Goal: Information Seeking & Learning: Learn about a topic

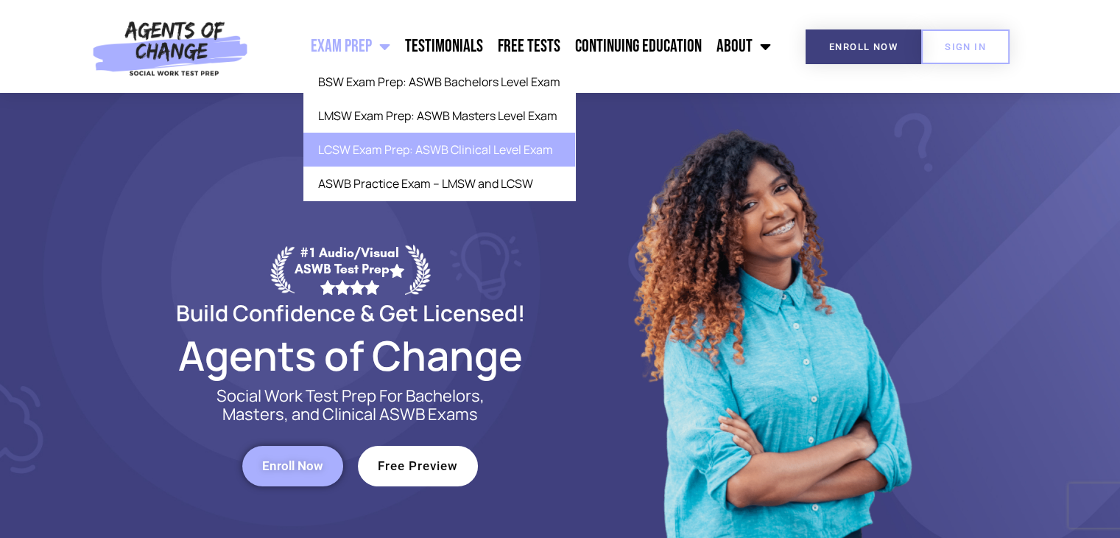
click at [383, 136] on link "LCSW Exam Prep: ASWB Clinical Level Exam" at bounding box center [439, 150] width 272 height 34
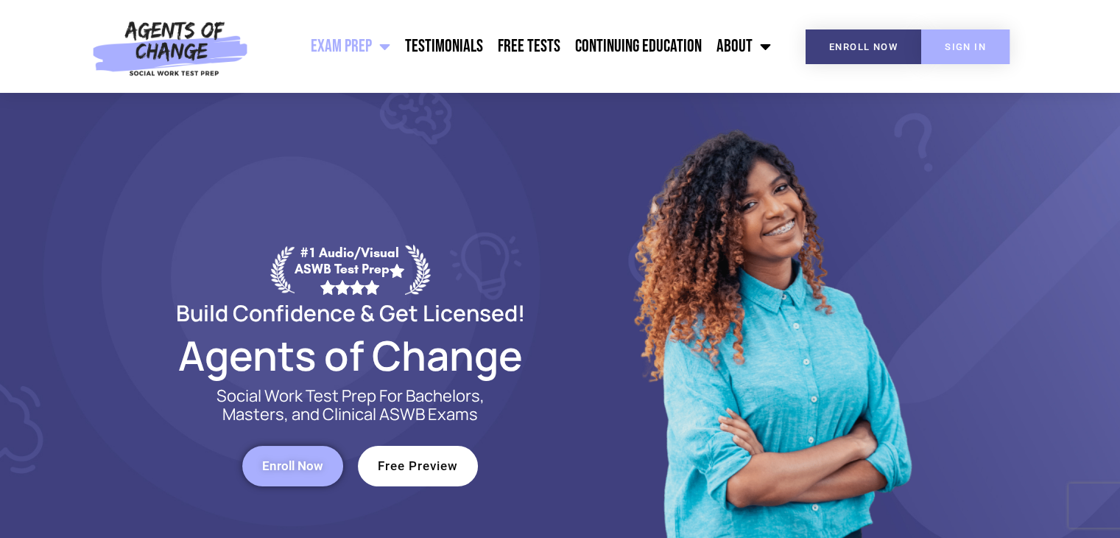
click at [962, 44] on span "SIGN IN" at bounding box center [965, 47] width 41 height 10
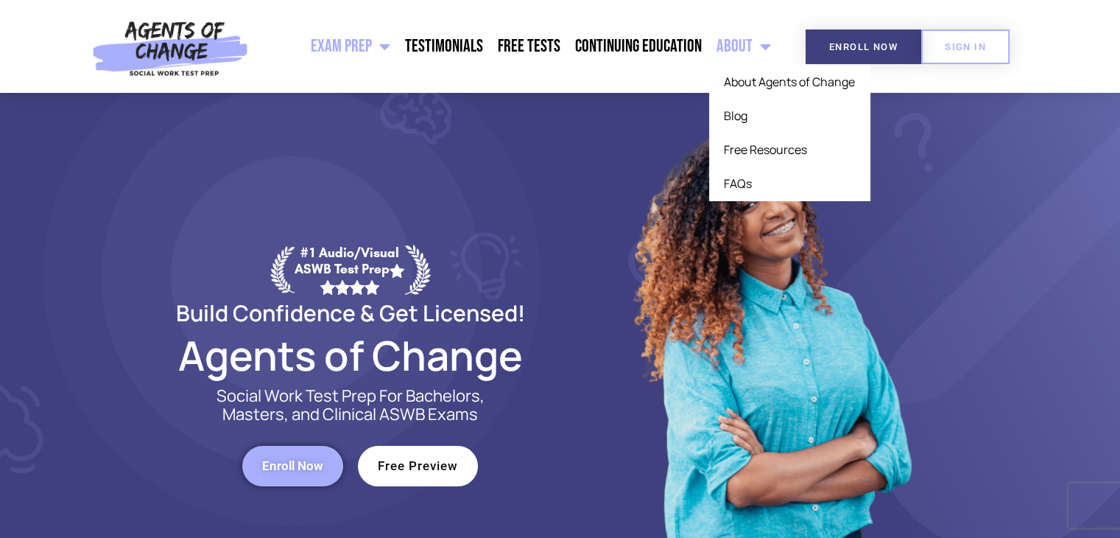
click at [751, 58] on link "About" at bounding box center [743, 46] width 69 height 37
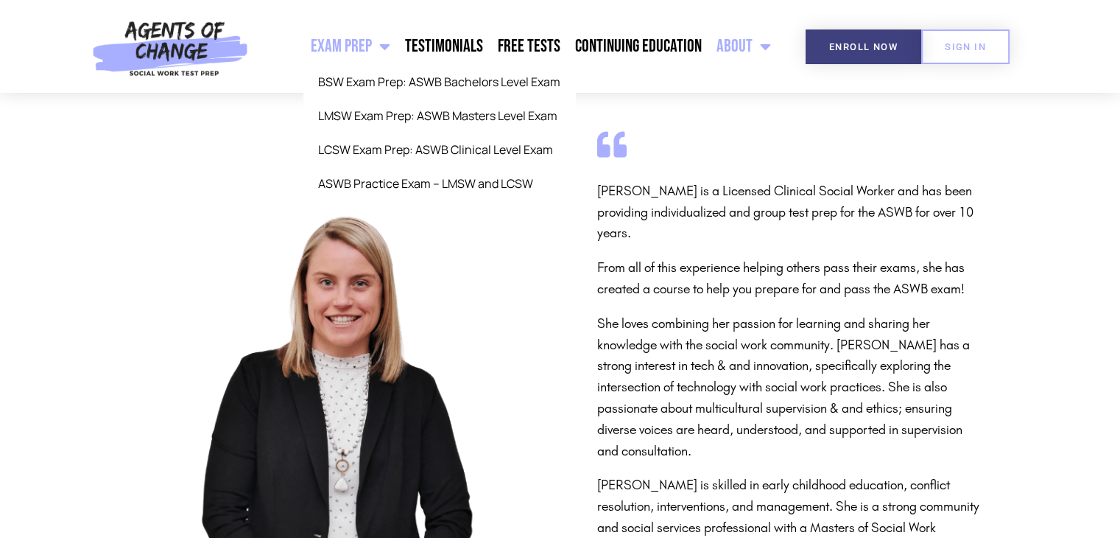
click at [353, 46] on link "Exam Prep" at bounding box center [350, 46] width 94 height 37
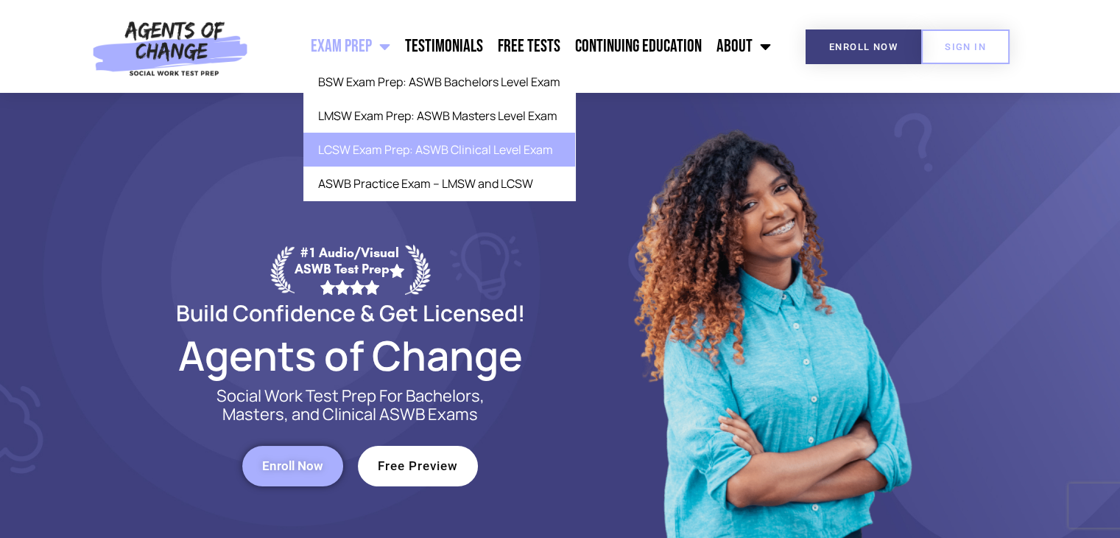
click at [385, 149] on link "LCSW Exam Prep: ASWB Clinical Level Exam" at bounding box center [439, 150] width 272 height 34
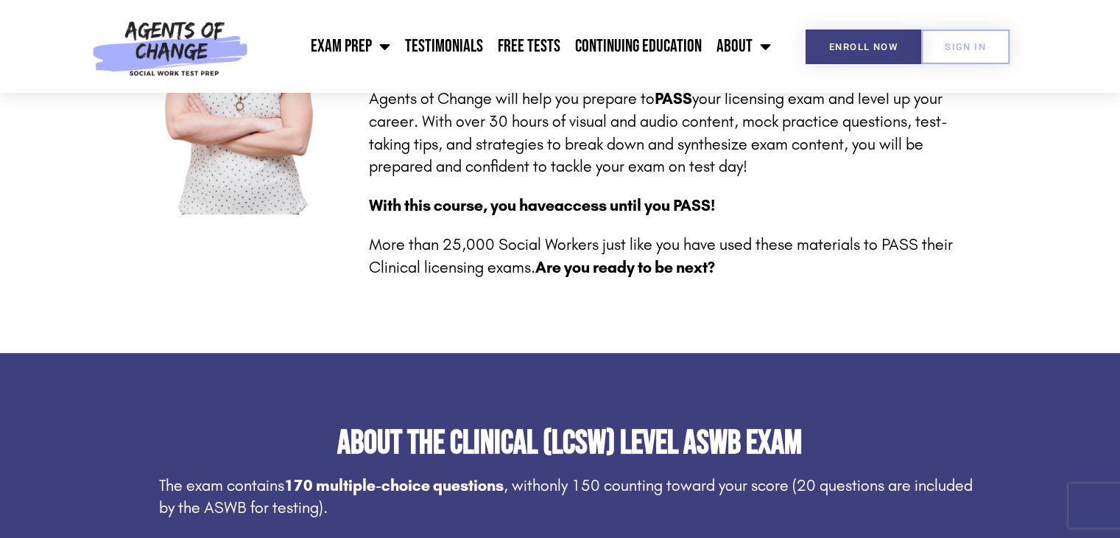
scroll to position [471, 0]
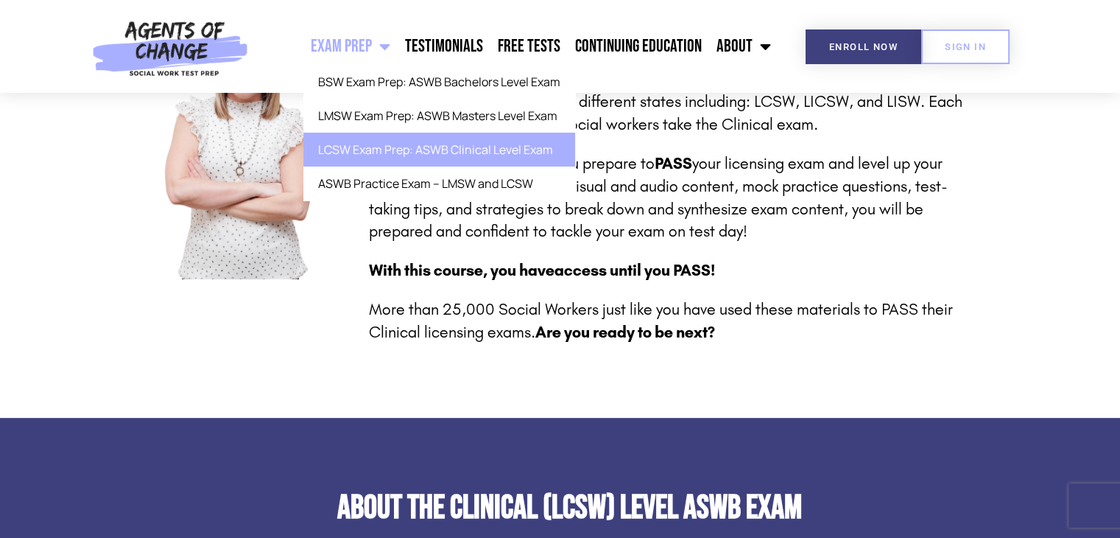
click at [364, 49] on link "Exam Prep" at bounding box center [350, 46] width 94 height 37
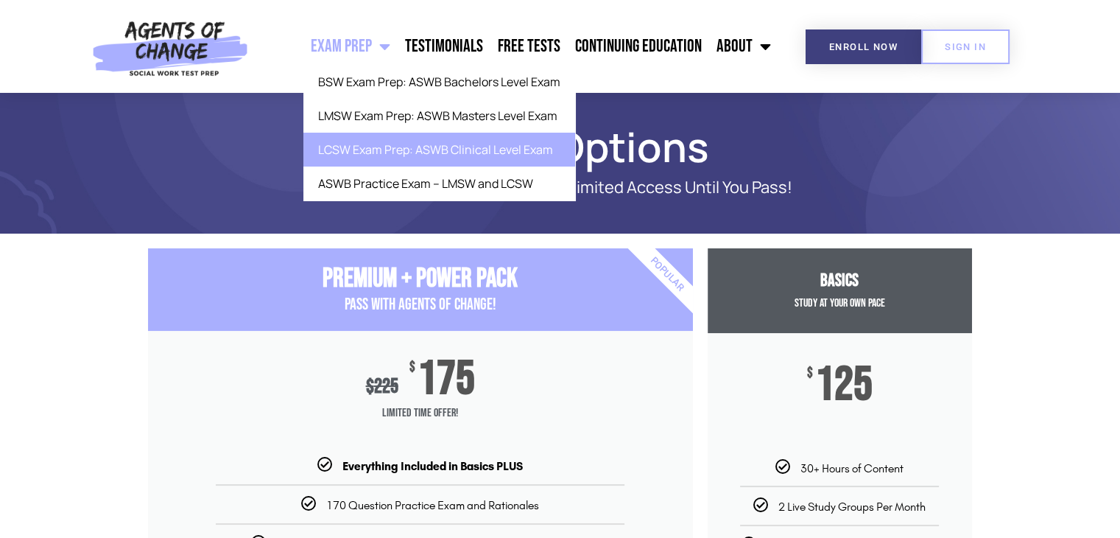
click at [376, 149] on link "LCSW Exam Prep: ASWB Clinical Level Exam" at bounding box center [439, 150] width 272 height 34
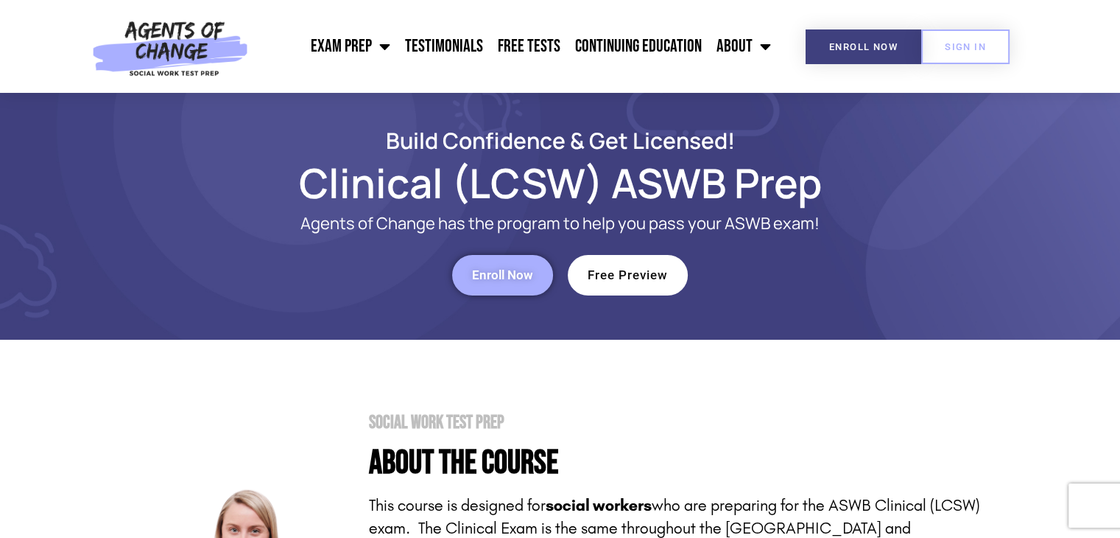
click at [493, 278] on span "Enroll Now" at bounding box center [502, 275] width 61 height 13
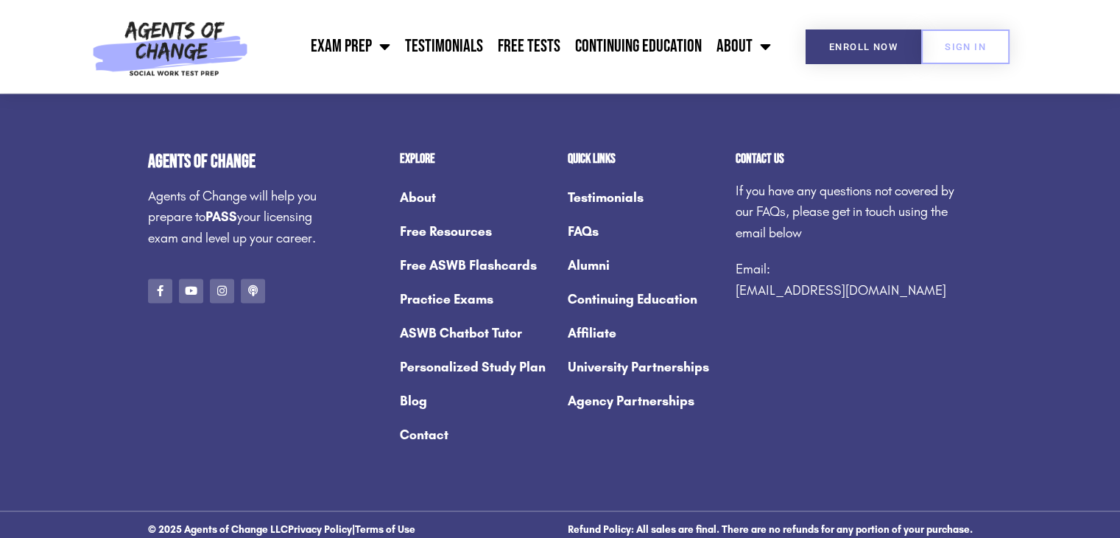
scroll to position [2114, 0]
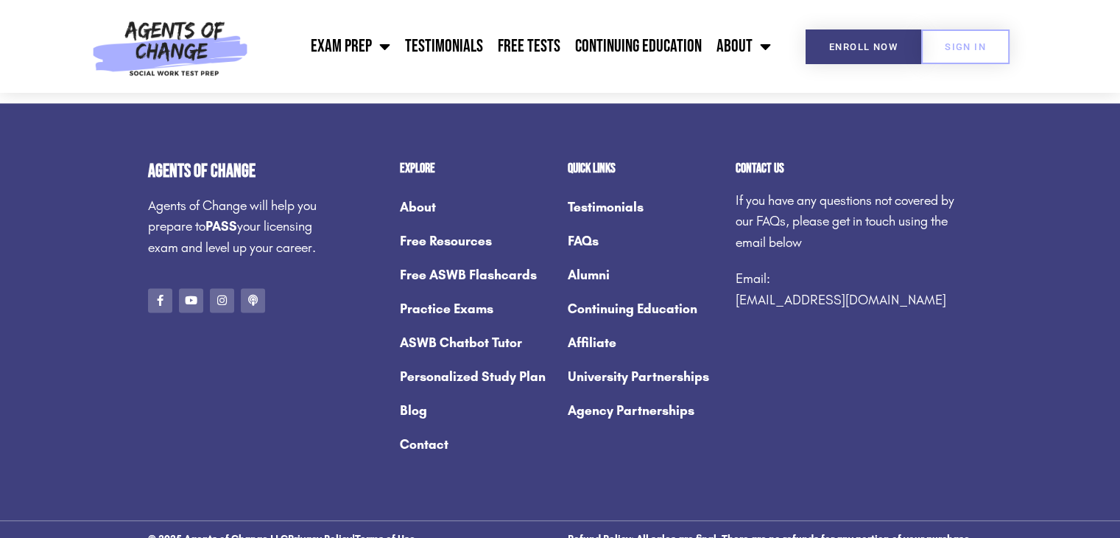
drag, startPoint x: 939, startPoint y: 293, endPoint x: 733, endPoint y: 303, distance: 206.4
click at [733, 303] on div "Contact us If you have any questions not covered by our FAQs, please get in tou…" at bounding box center [854, 312] width 252 height 314
click at [580, 230] on link "FAQs" at bounding box center [644, 241] width 153 height 34
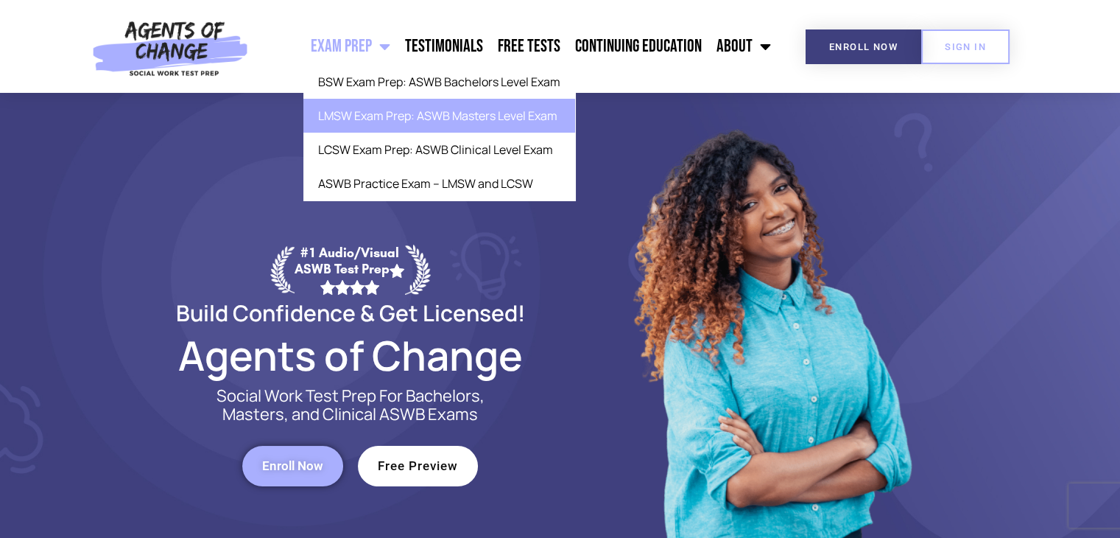
click at [377, 116] on link "LMSW Exam Prep: ASWB Masters Level Exam" at bounding box center [439, 116] width 272 height 34
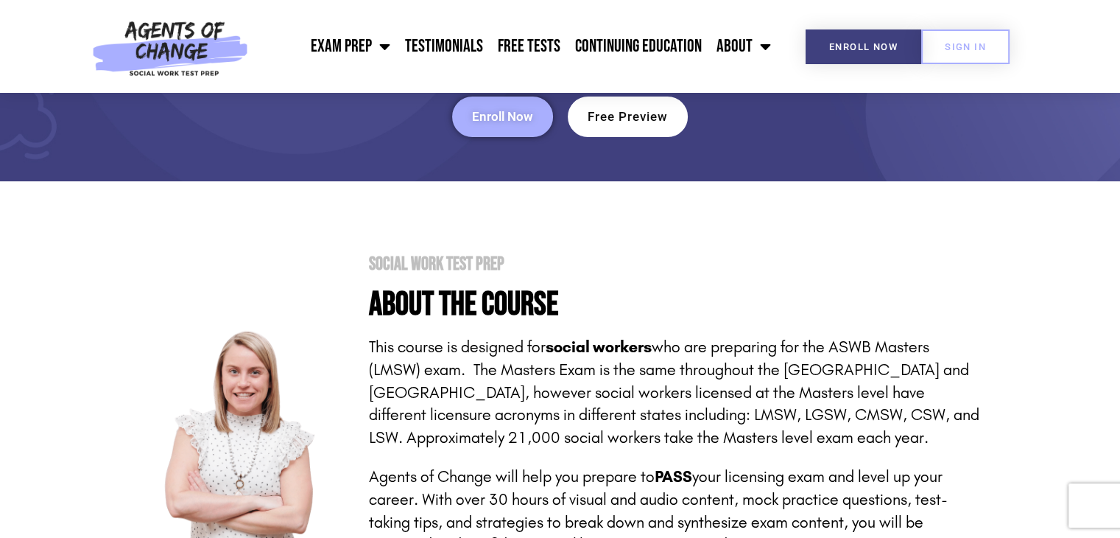
click at [498, 106] on link "Enroll Now" at bounding box center [502, 116] width 101 height 40
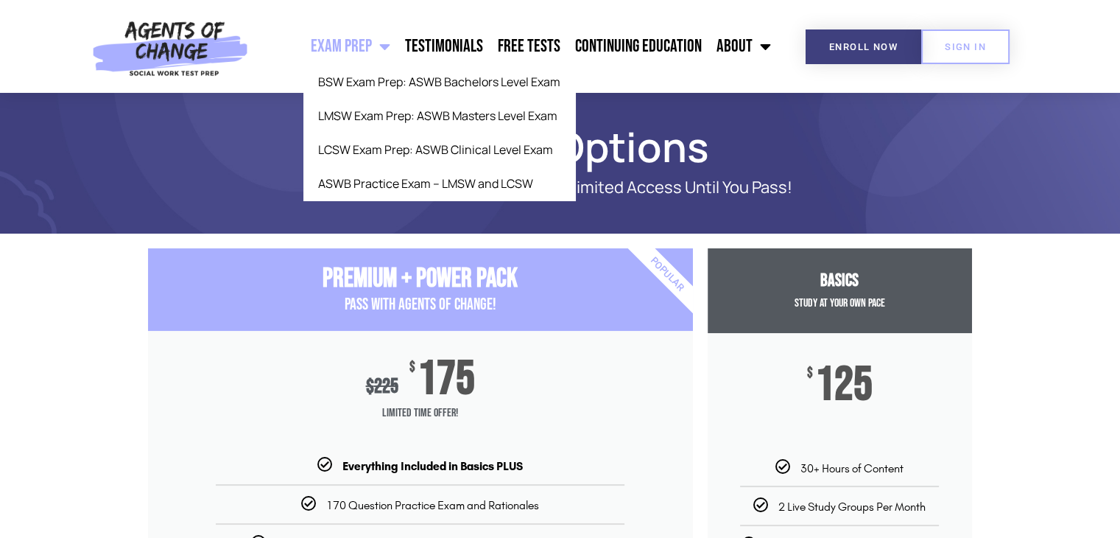
click at [353, 53] on link "Exam Prep" at bounding box center [350, 46] width 94 height 37
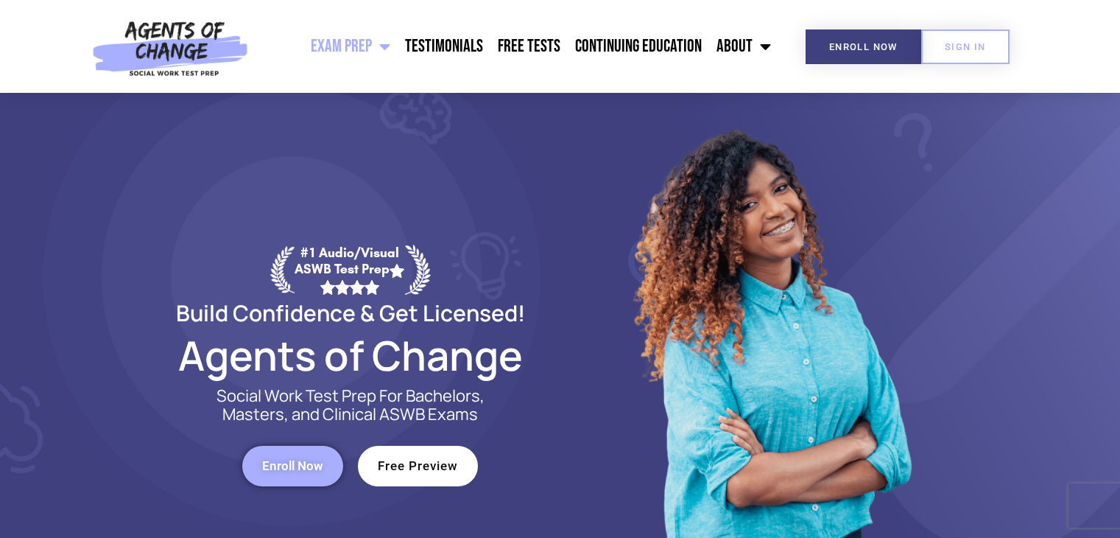
click at [353, 53] on link "Exam Prep" at bounding box center [350, 46] width 94 height 37
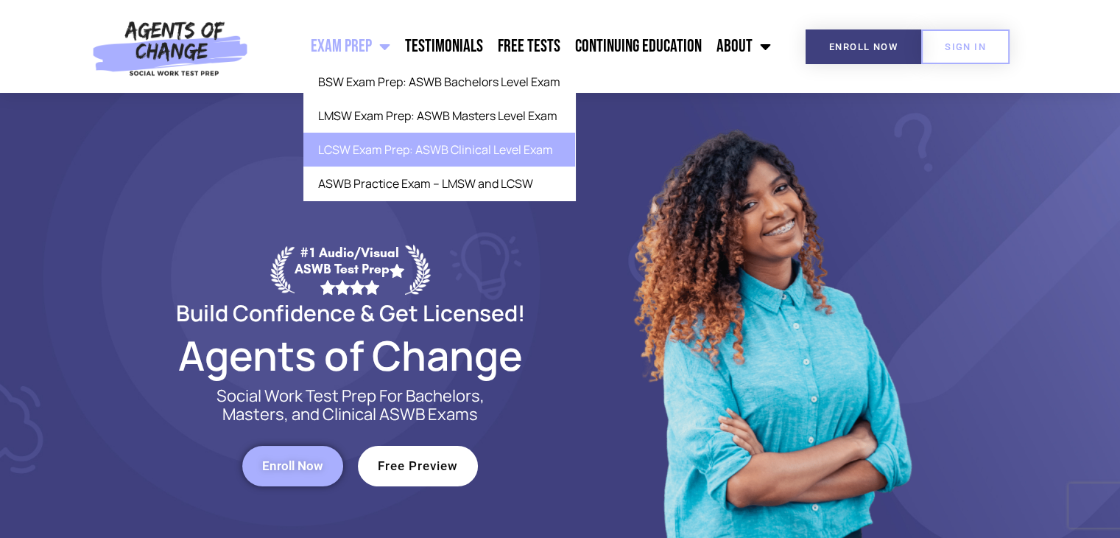
click at [373, 151] on link "LCSW Exam Prep: ASWB Clinical Level Exam" at bounding box center [439, 150] width 272 height 34
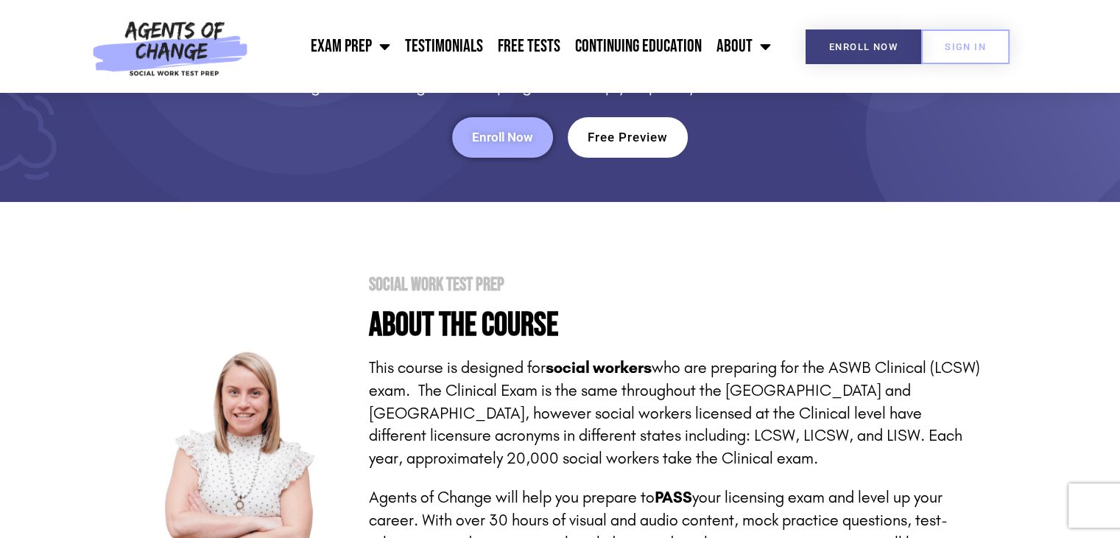
scroll to position [138, 0]
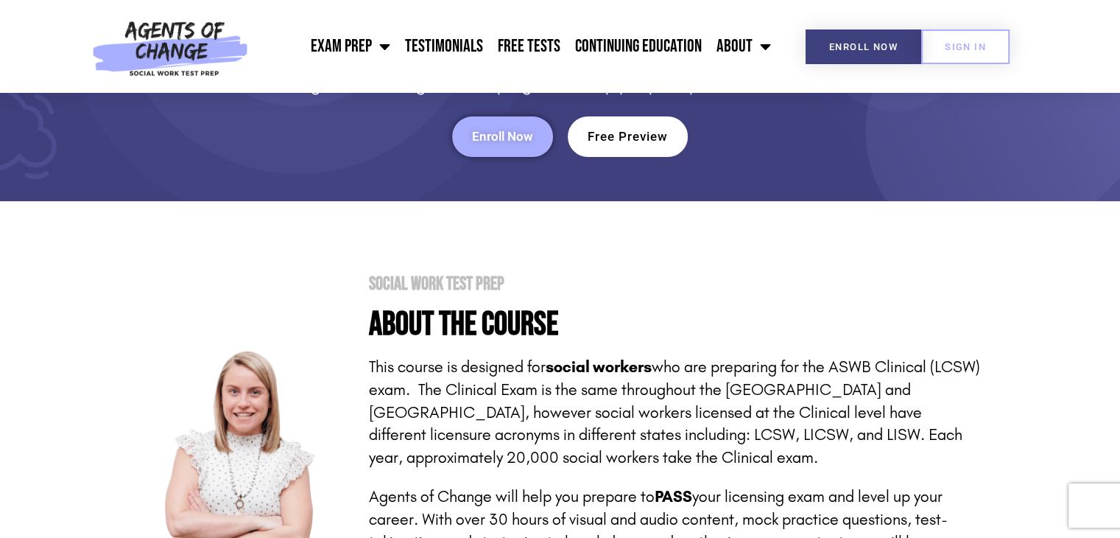
click at [635, 142] on span "Free Preview" at bounding box center [628, 136] width 80 height 13
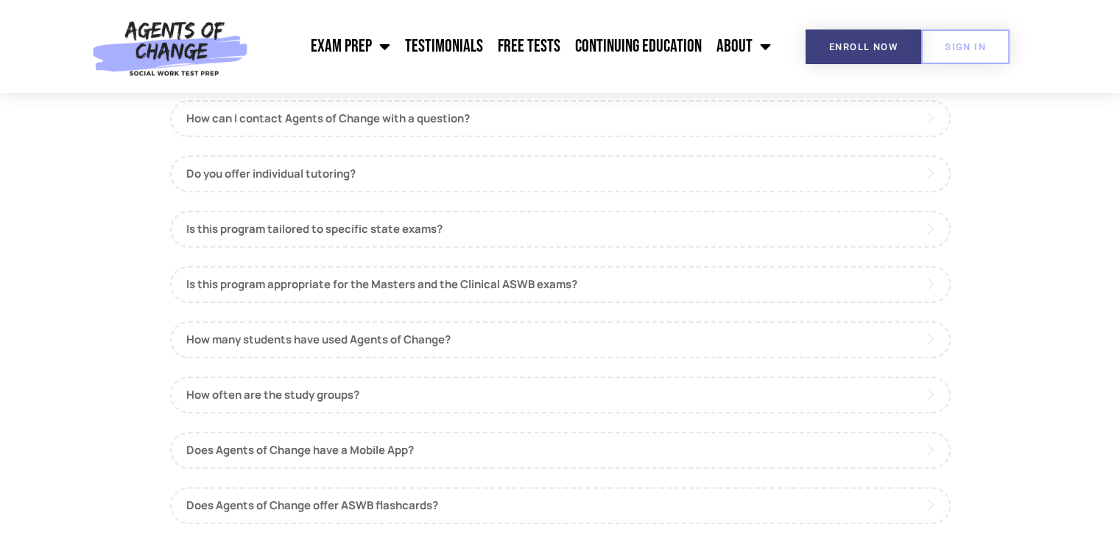
scroll to position [265, 0]
click at [504, 279] on link "Is this program appropriate for the Masters and the Clinical ASWB exams?" at bounding box center [560, 282] width 781 height 37
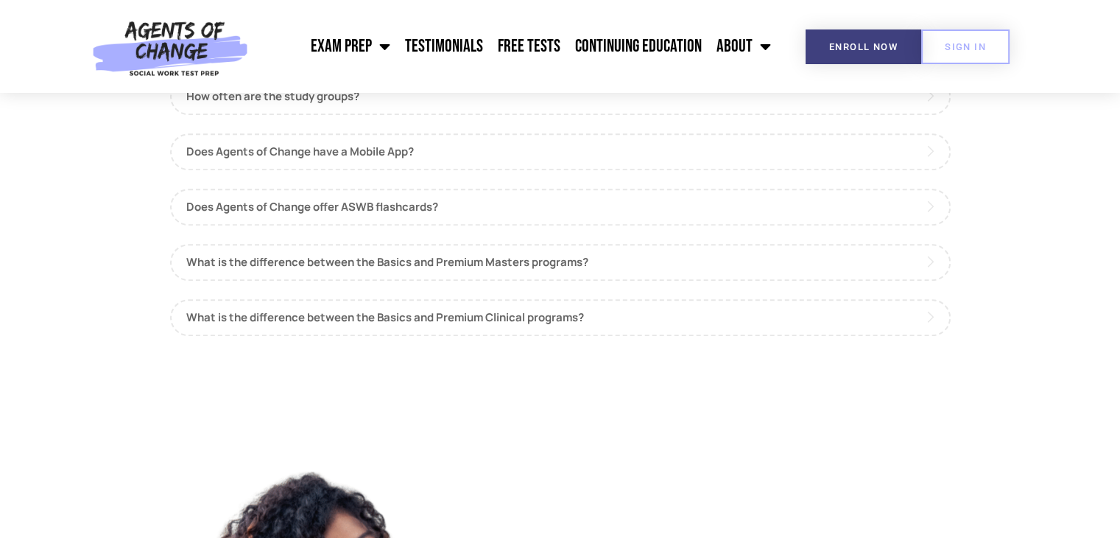
scroll to position [674, 0]
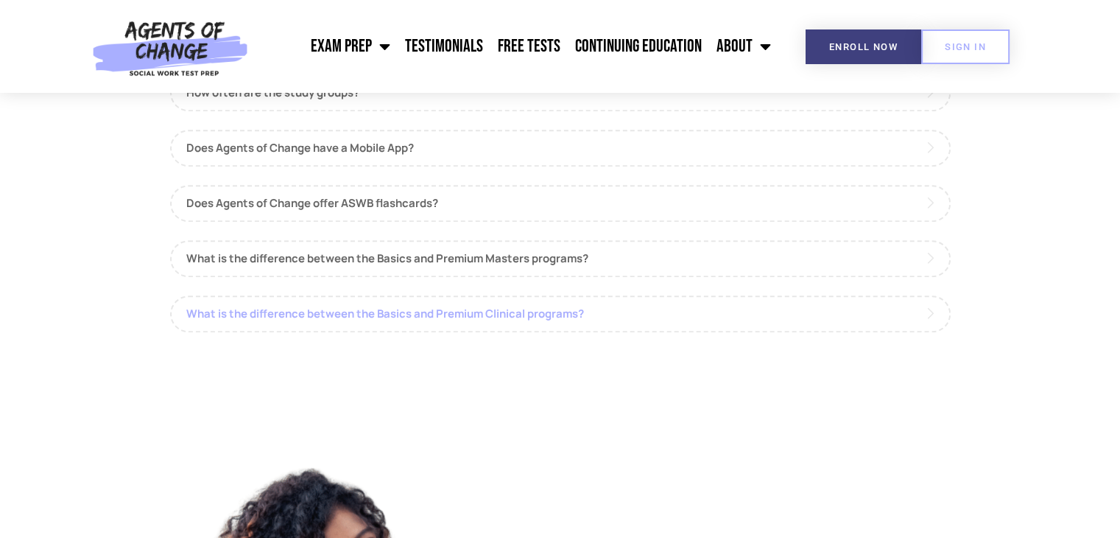
click at [294, 304] on link "What is the difference between the Basics and Premium Clinical programs?" at bounding box center [560, 313] width 781 height 37
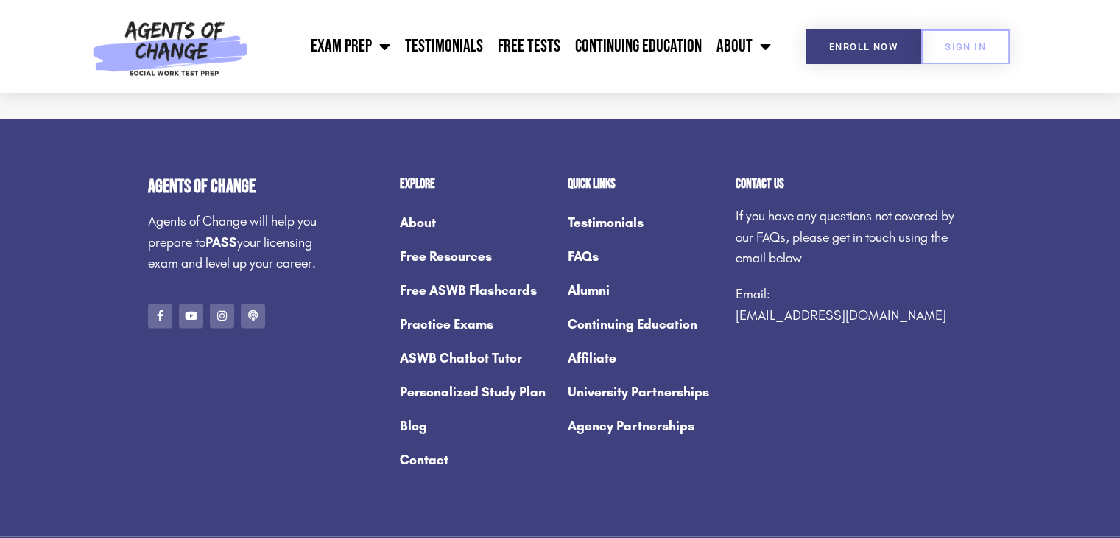
scroll to position [1817, 0]
drag, startPoint x: 943, startPoint y: 304, endPoint x: 738, endPoint y: 310, distance: 205.5
click at [738, 310] on p "Email: [EMAIL_ADDRESS][DOMAIN_NAME]" at bounding box center [854, 304] width 237 height 43
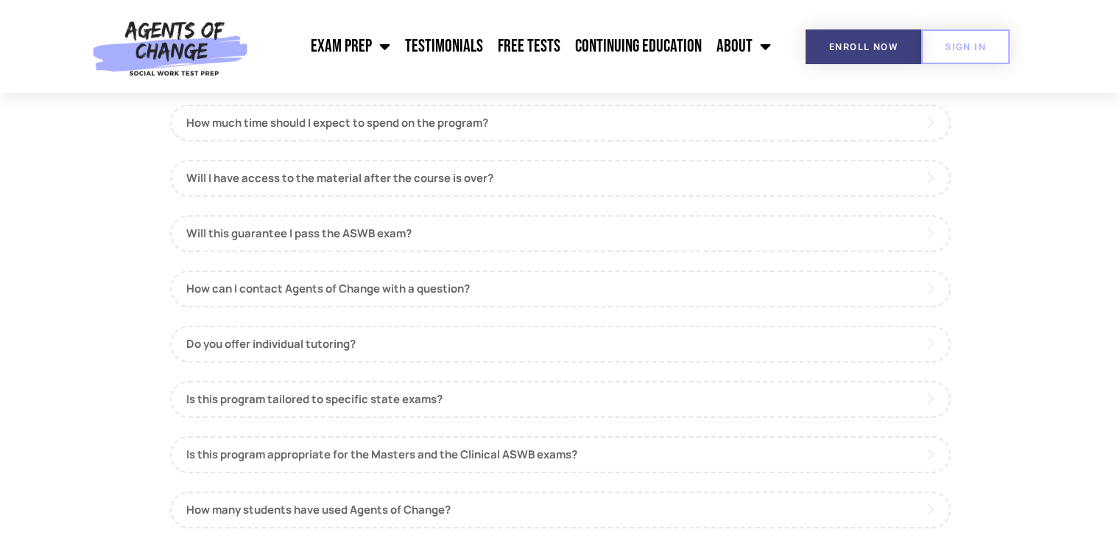
scroll to position [0, 0]
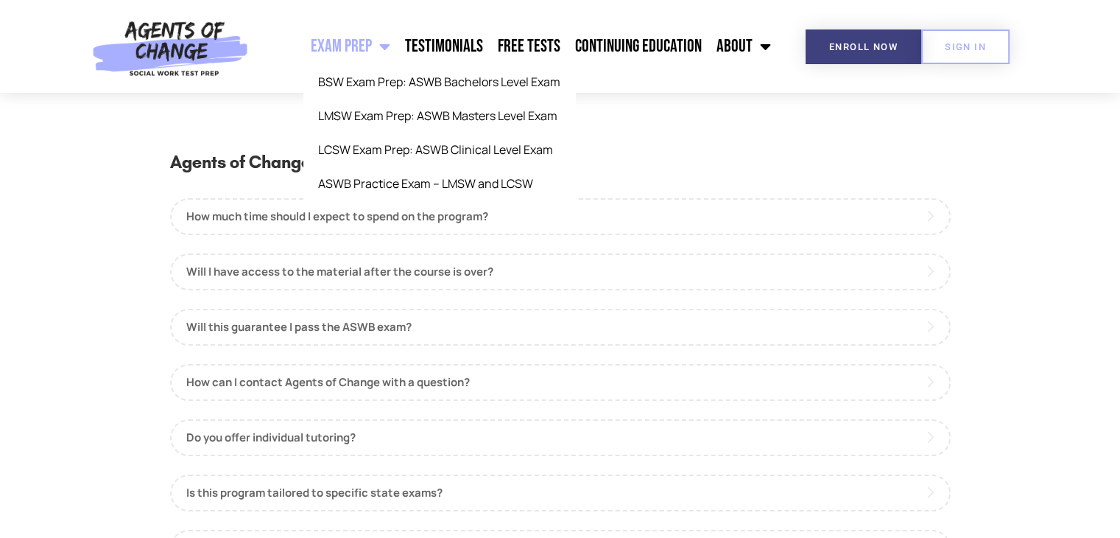
click at [334, 46] on link "Exam Prep" at bounding box center [350, 46] width 94 height 37
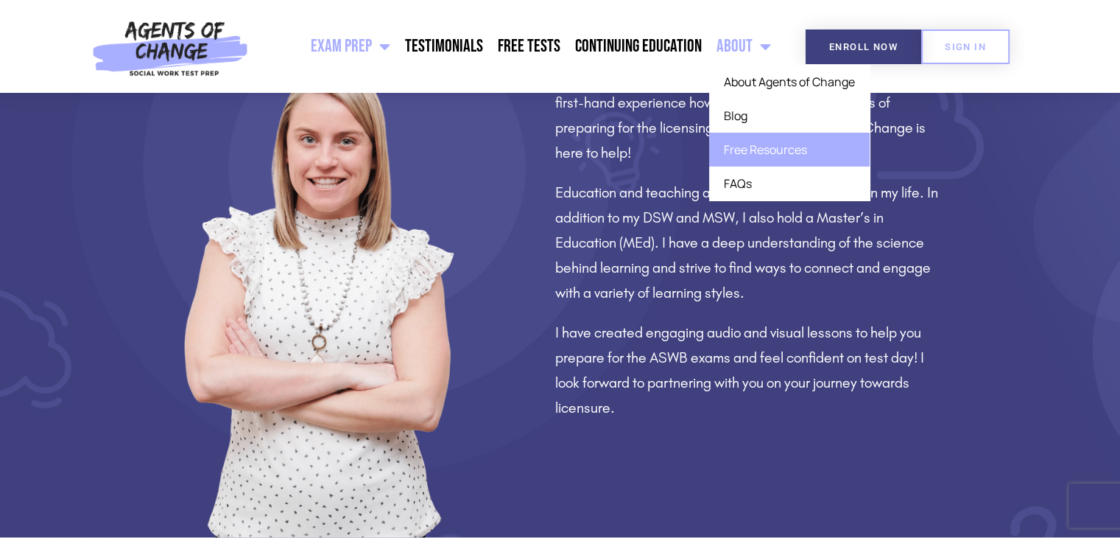
scroll to position [1230, 0]
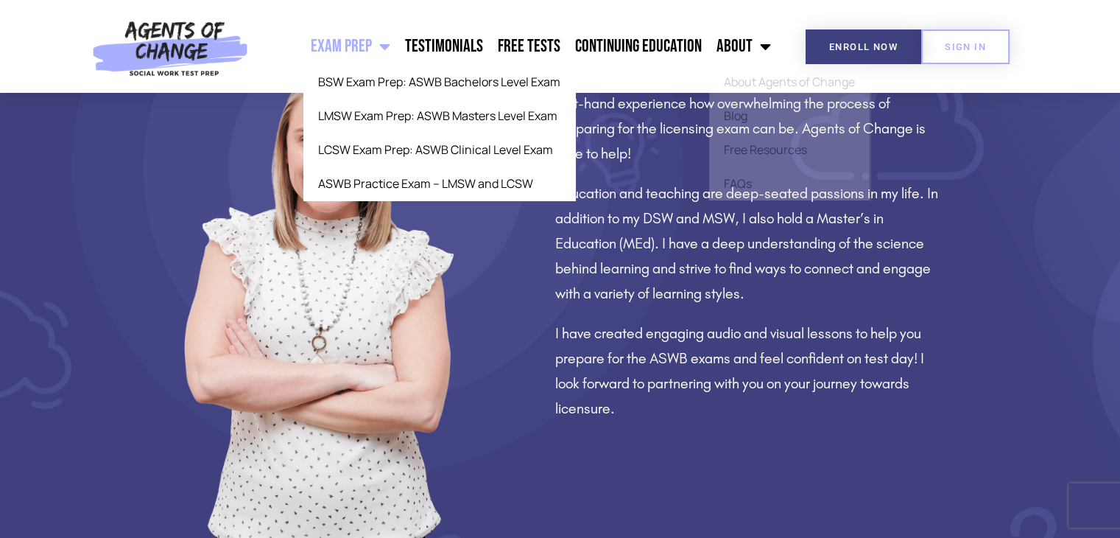
click at [345, 51] on link "Exam Prep" at bounding box center [350, 46] width 94 height 37
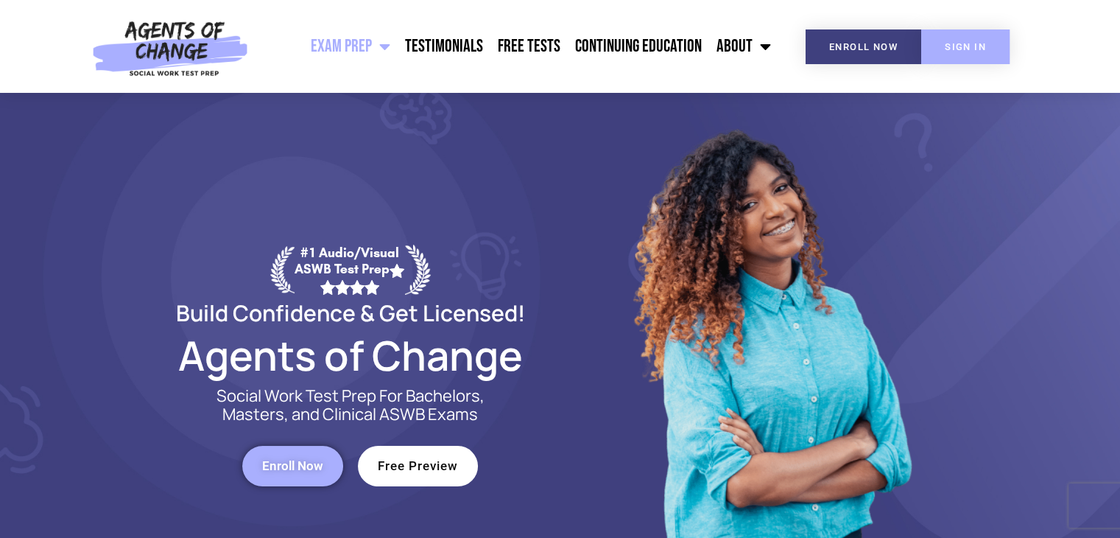
click at [958, 50] on span "SIGN IN" at bounding box center [965, 47] width 41 height 10
click at [983, 52] on link "SIGN IN" at bounding box center [965, 46] width 88 height 35
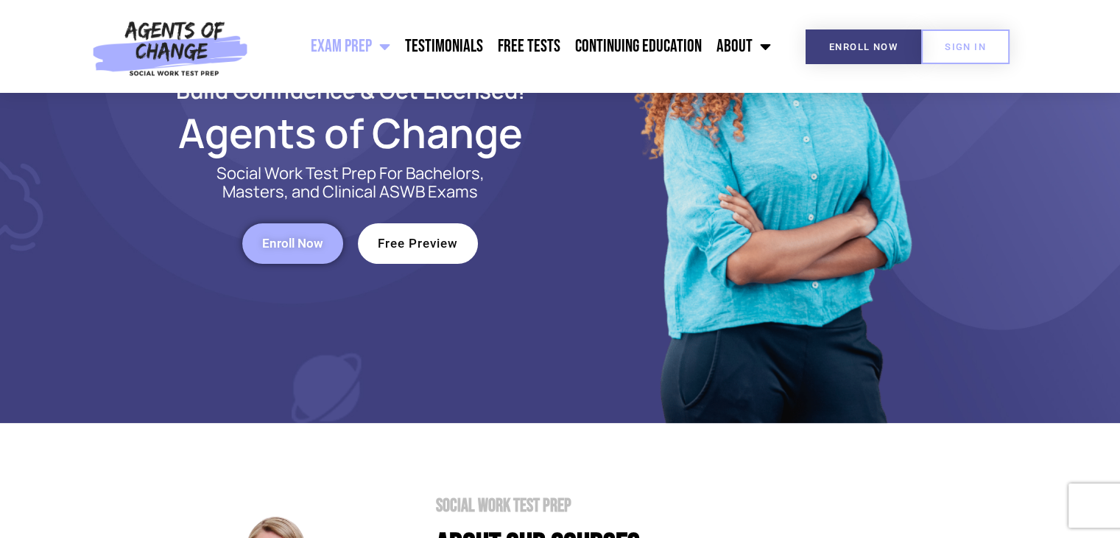
scroll to position [223, 0]
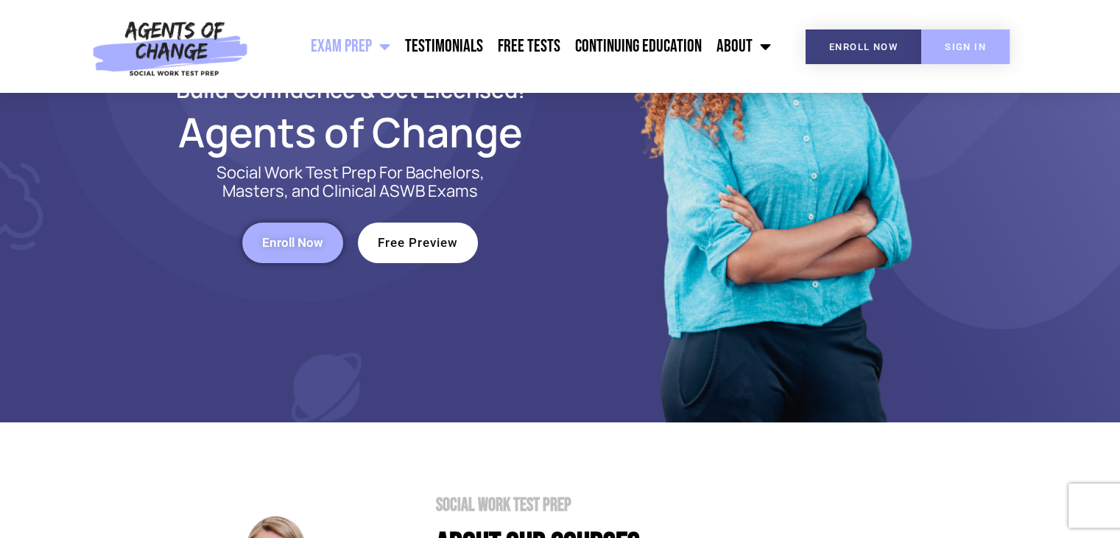
click at [952, 54] on link "SIGN IN" at bounding box center [965, 46] width 88 height 35
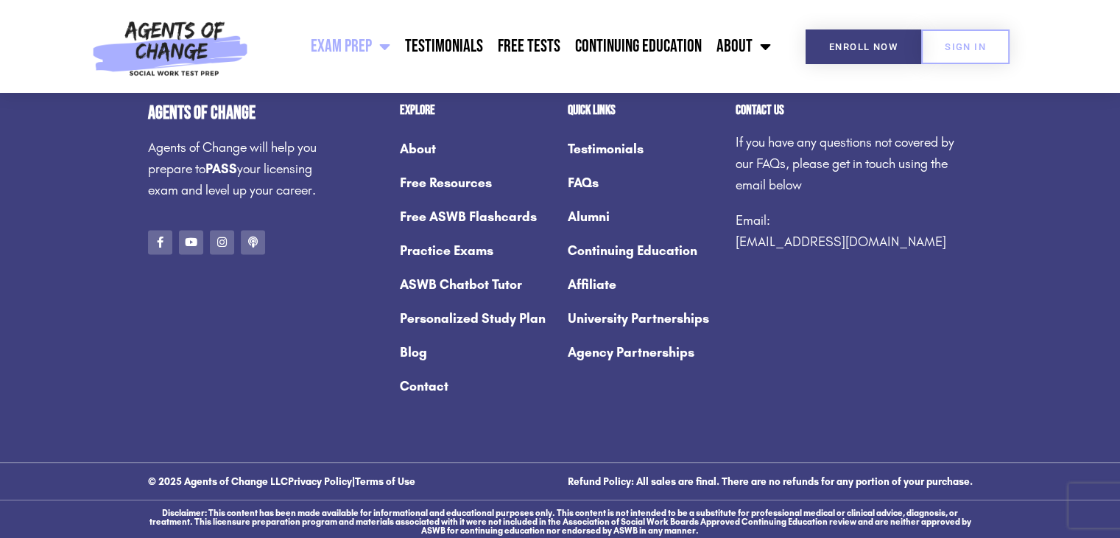
scroll to position [7972, 0]
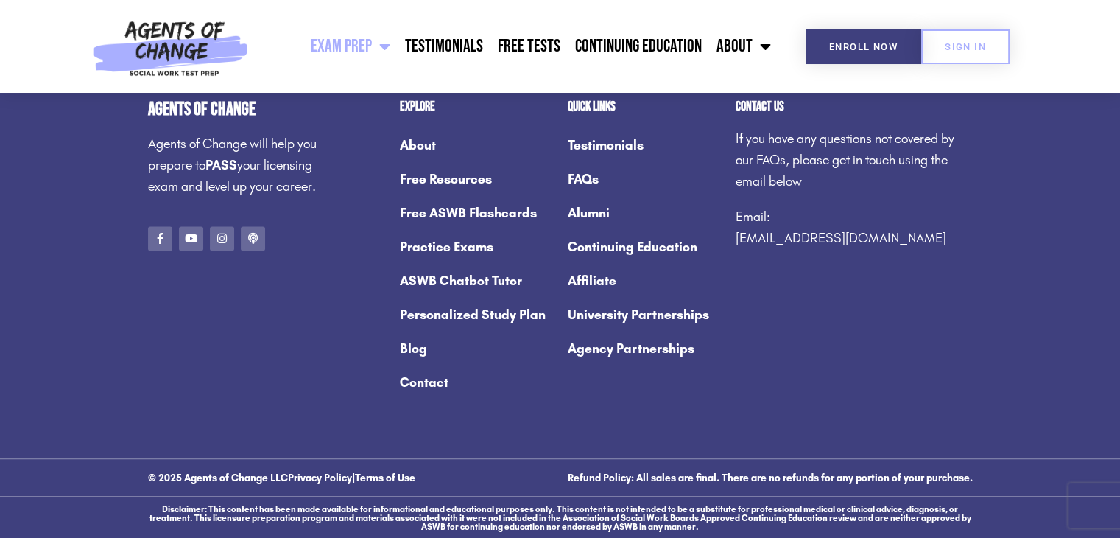
click at [535, 475] on h3 "© 2025 Agents of Change LLC Privacy Policy | Terms of Use" at bounding box center [350, 477] width 405 height 10
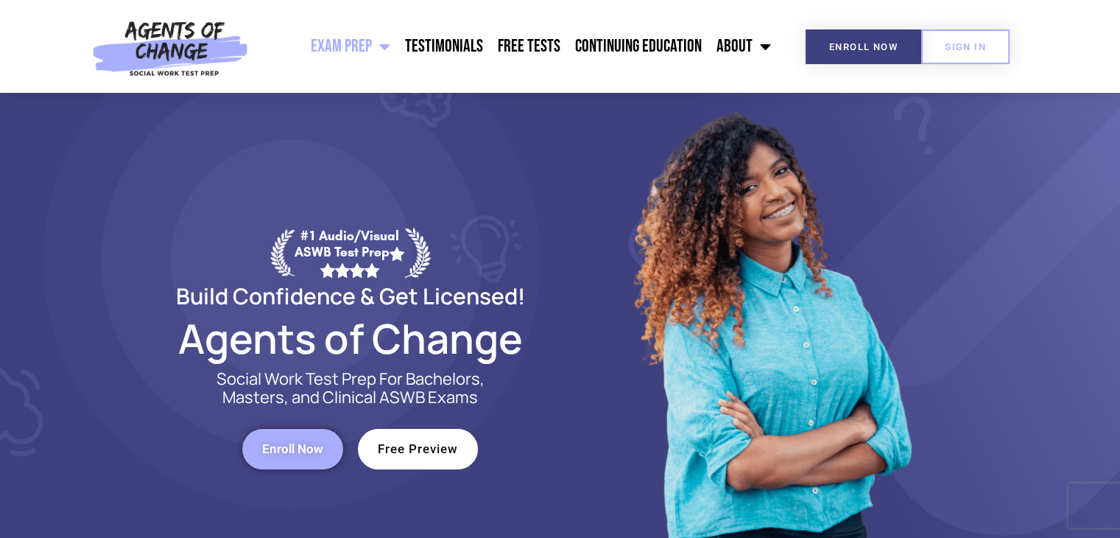
scroll to position [0, 0]
